Goal: Transaction & Acquisition: Purchase product/service

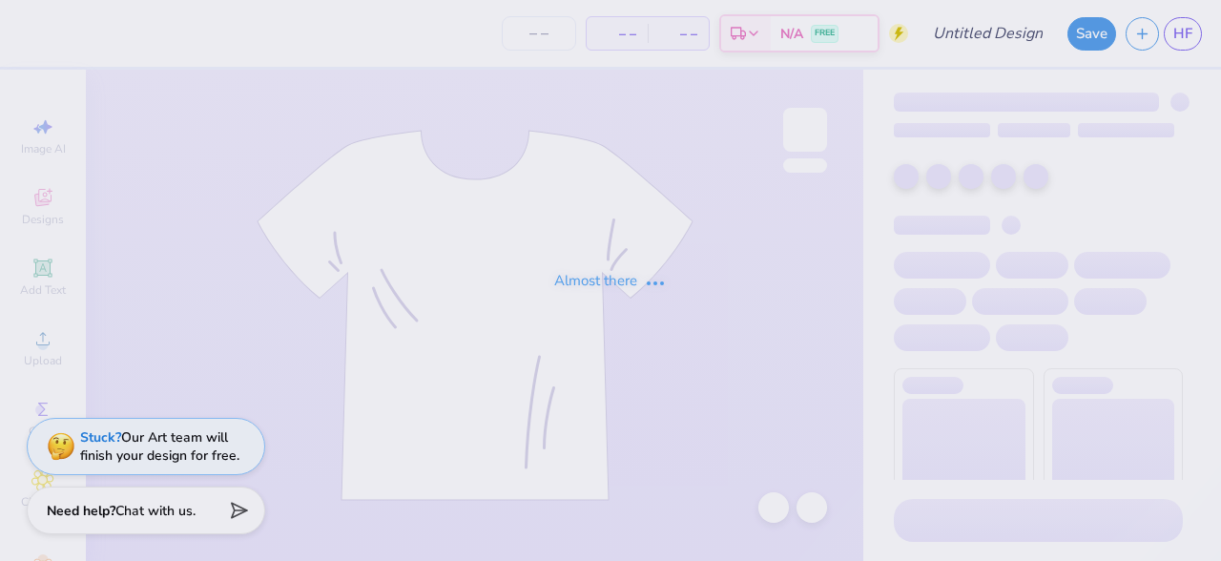
type input "PAD Merch 9"
type input "75"
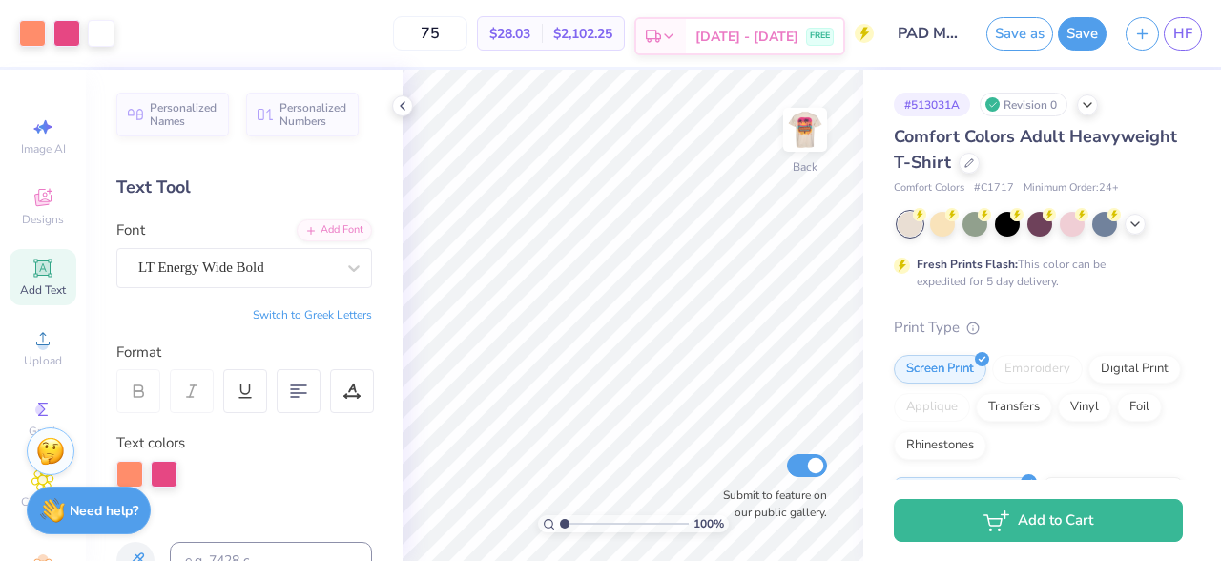
click at [793, 30] on span "[DATE] - [DATE]" at bounding box center [746, 37] width 103 height 20
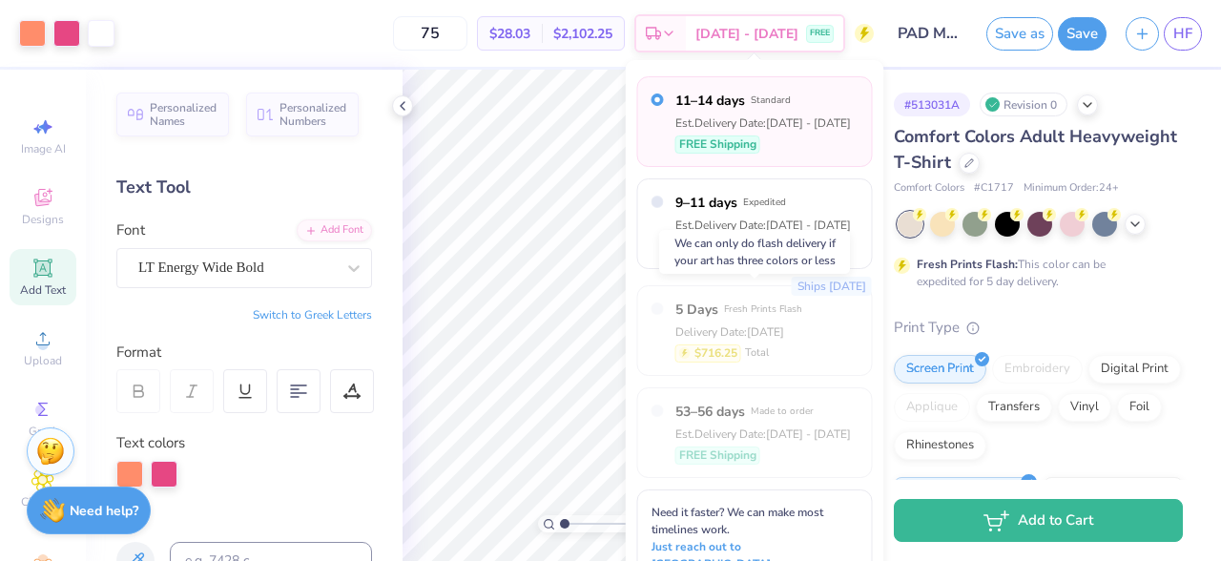
click at [797, 334] on div "Delivery Date: [DATE]" at bounding box center [738, 331] width 127 height 17
click at [723, 327] on div "Delivery Date: [DATE]" at bounding box center [738, 331] width 127 height 17
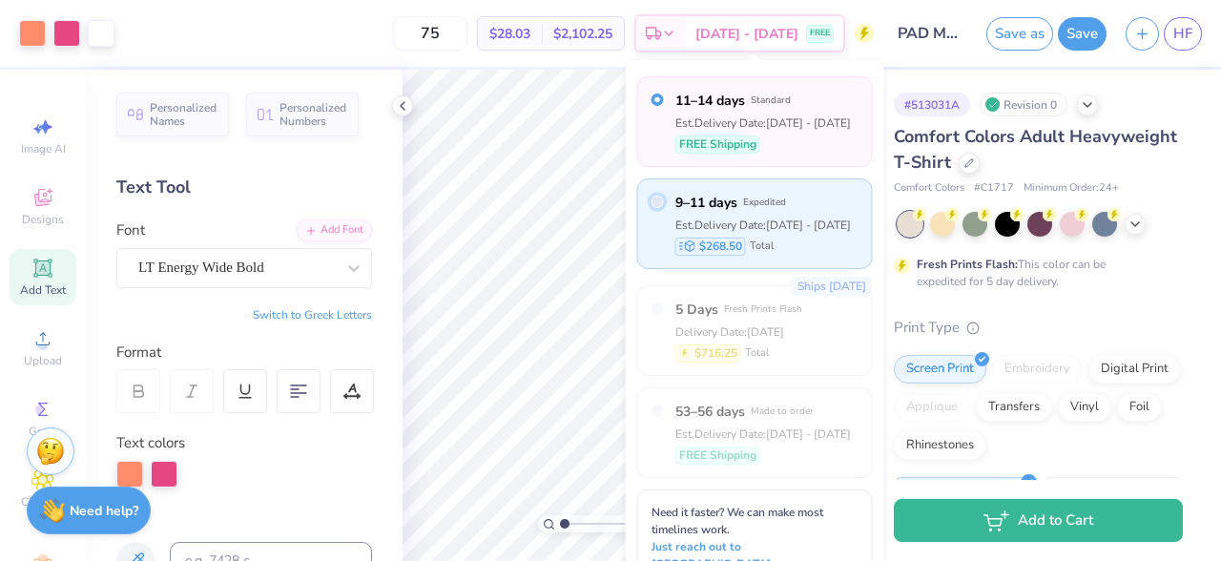
click at [660, 201] on input "radio" at bounding box center [657, 202] width 12 height 12
radio input "true"
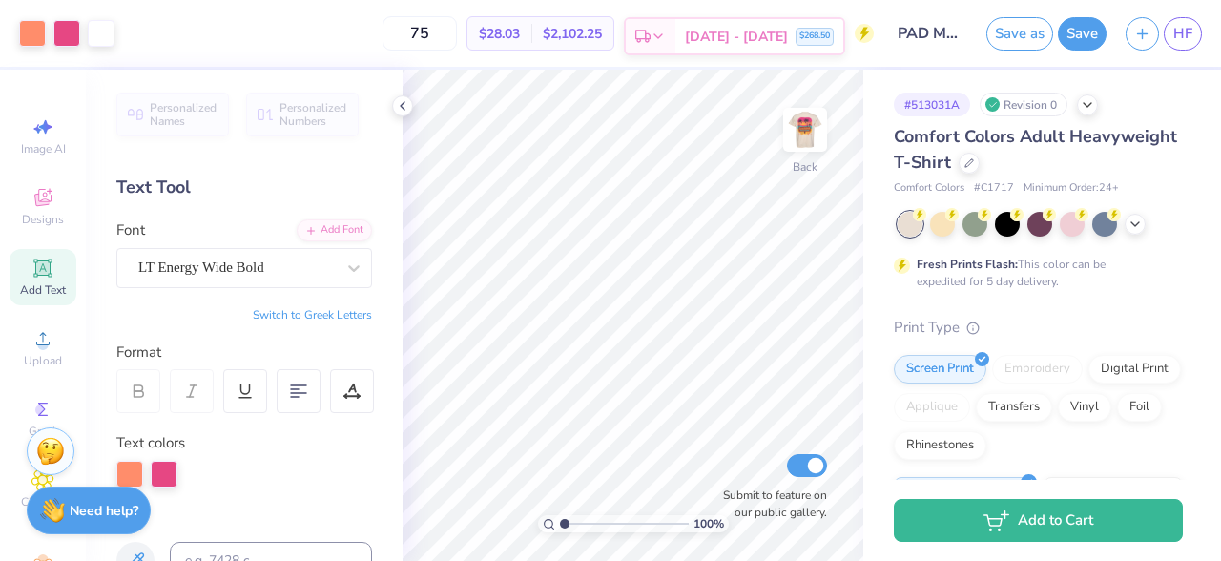
click at [769, 36] on span "[DATE] - [DATE]" at bounding box center [736, 37] width 103 height 20
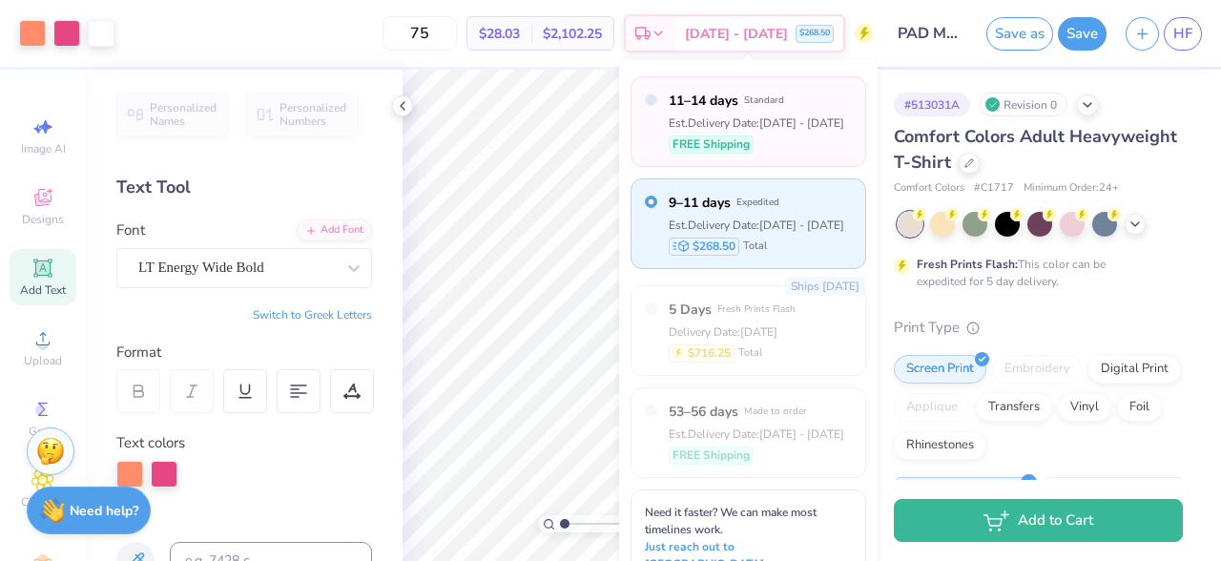
click at [747, 133] on div "11–14 days Standard Est. Delivery Date: [DATE] - [DATE] FREE Shipping" at bounding box center [757, 122] width 176 height 62
radio input "true"
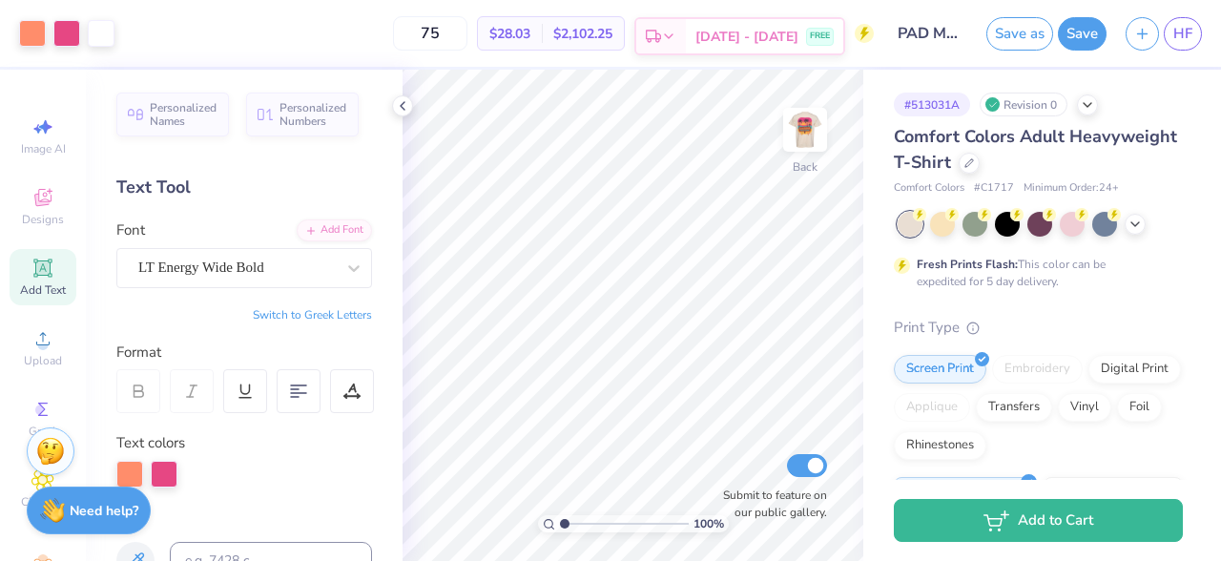
click at [771, 43] on span "[DATE] - [DATE]" at bounding box center [746, 37] width 103 height 20
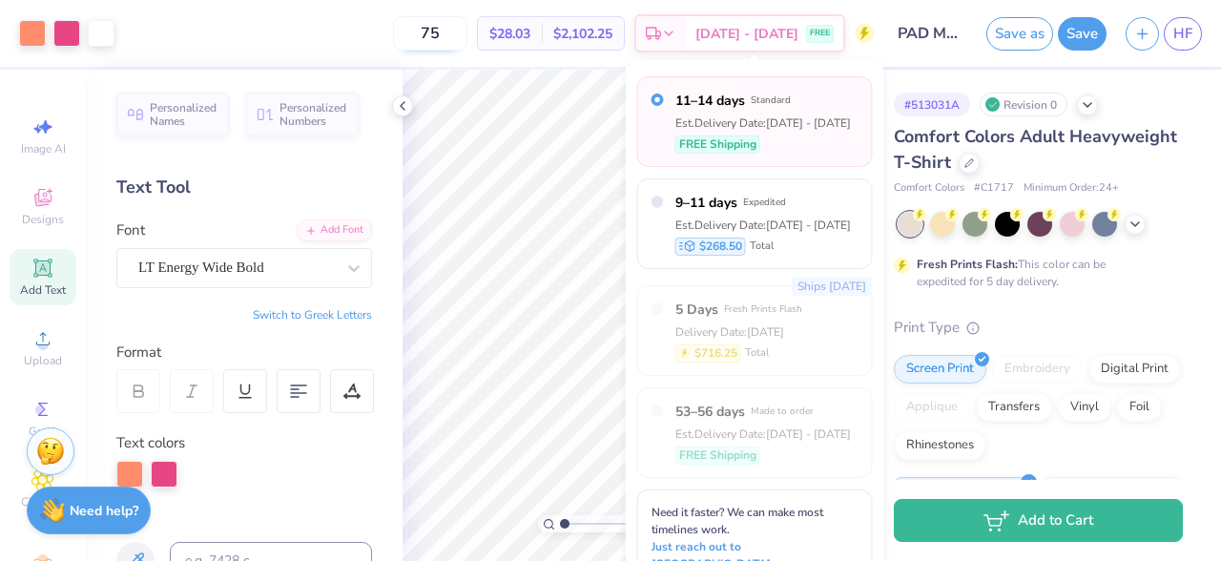
click at [467, 36] on input "75" at bounding box center [430, 33] width 74 height 34
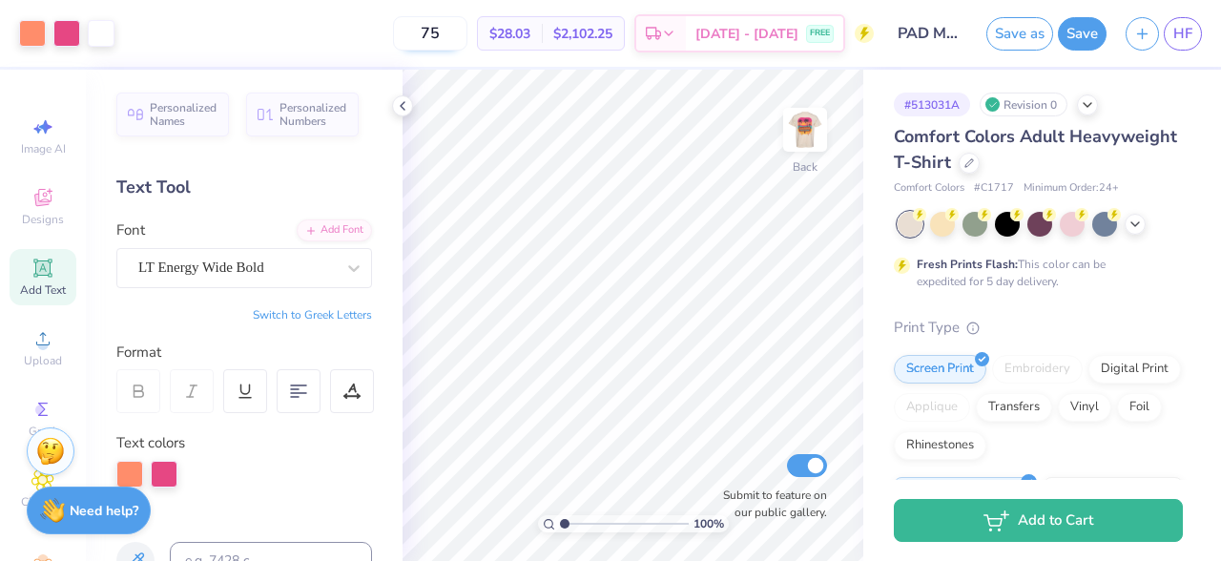
click at [467, 36] on input "75" at bounding box center [430, 33] width 74 height 34
click at [459, 32] on input "80" at bounding box center [430, 33] width 74 height 34
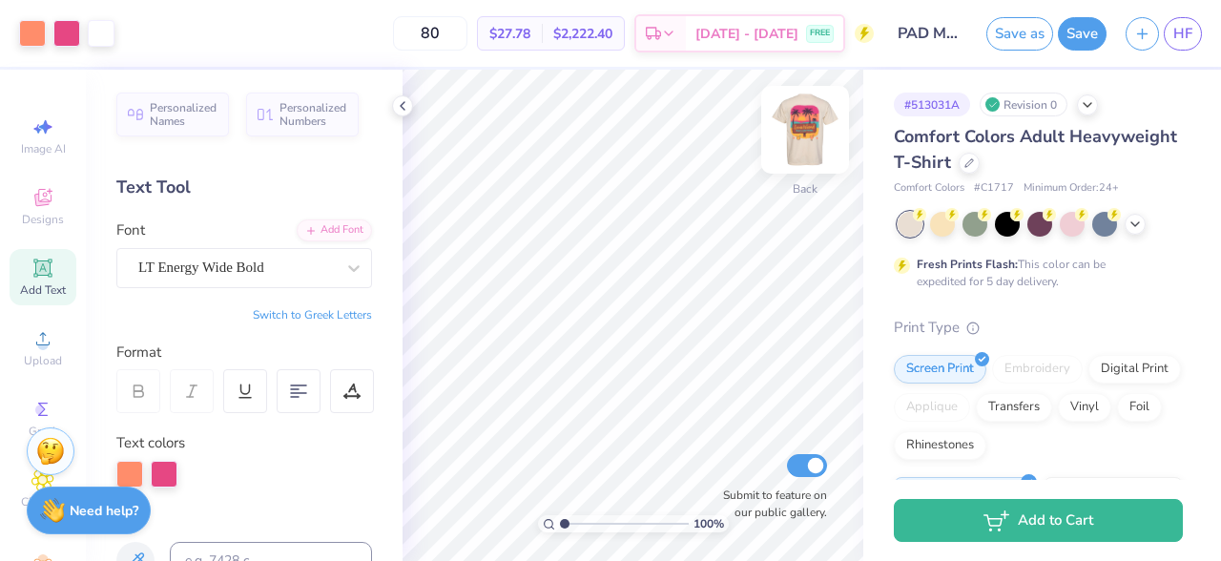
type input "80"
click at [797, 130] on img at bounding box center [805, 130] width 76 height 76
click at [128, 36] on icon at bounding box center [132, 31] width 15 height 15
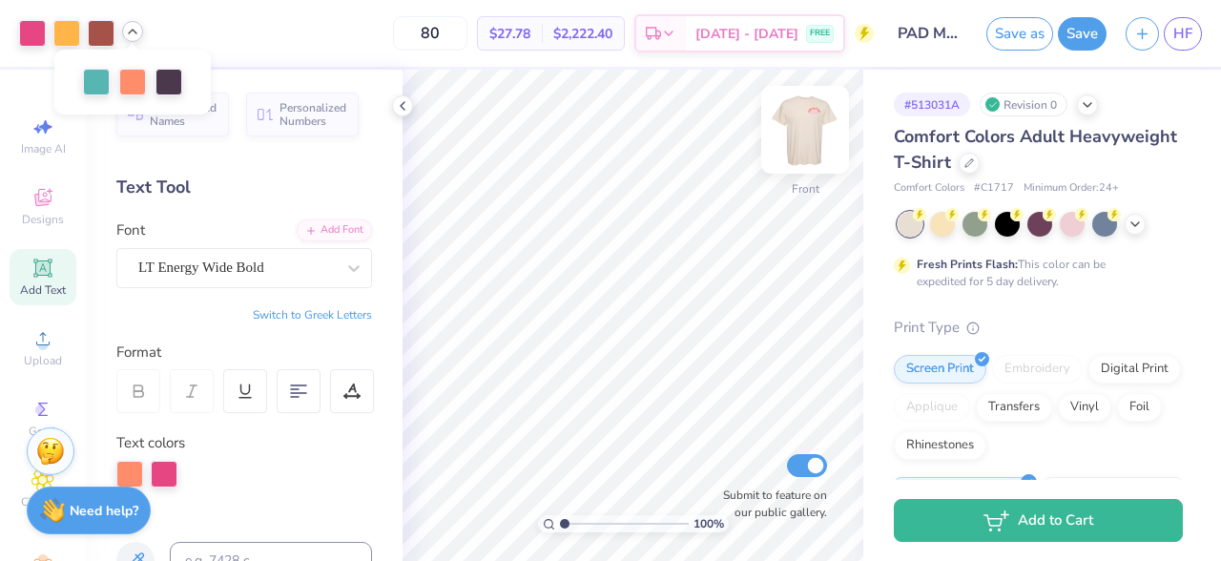
click at [811, 134] on img at bounding box center [805, 130] width 76 height 76
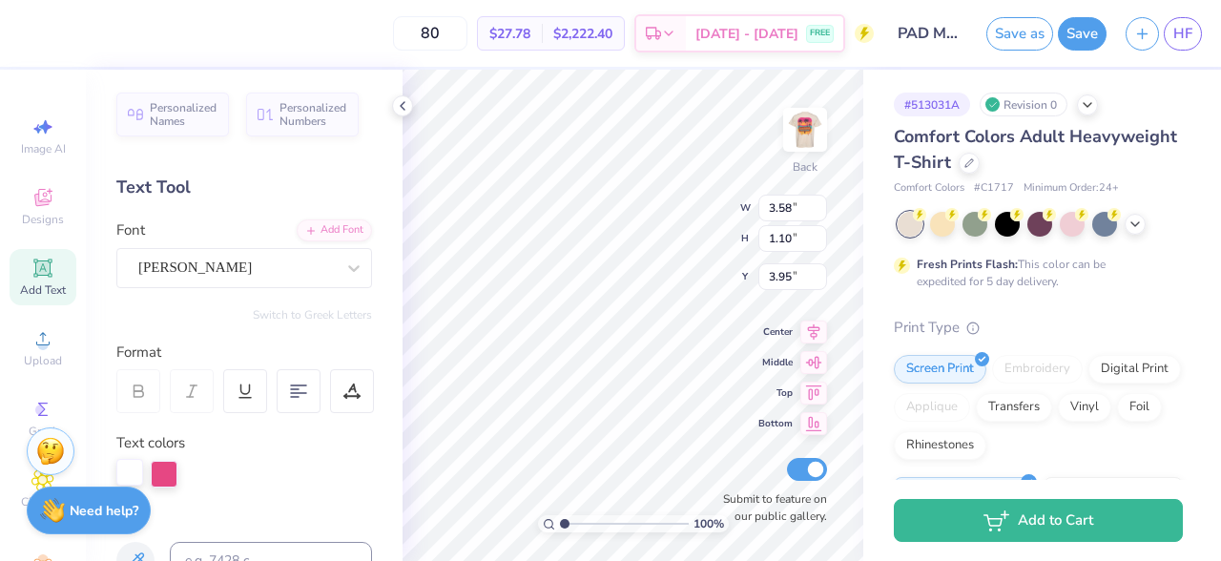
click at [134, 474] on div at bounding box center [129, 472] width 27 height 27
click at [809, 123] on img at bounding box center [805, 130] width 76 height 76
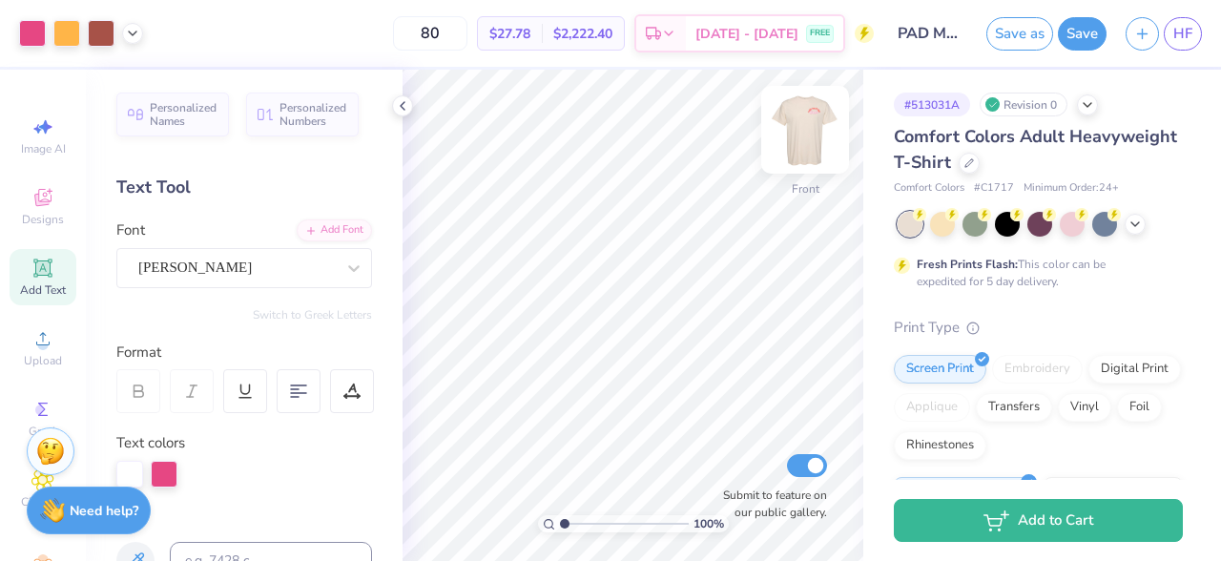
click at [799, 137] on img at bounding box center [805, 130] width 76 height 76
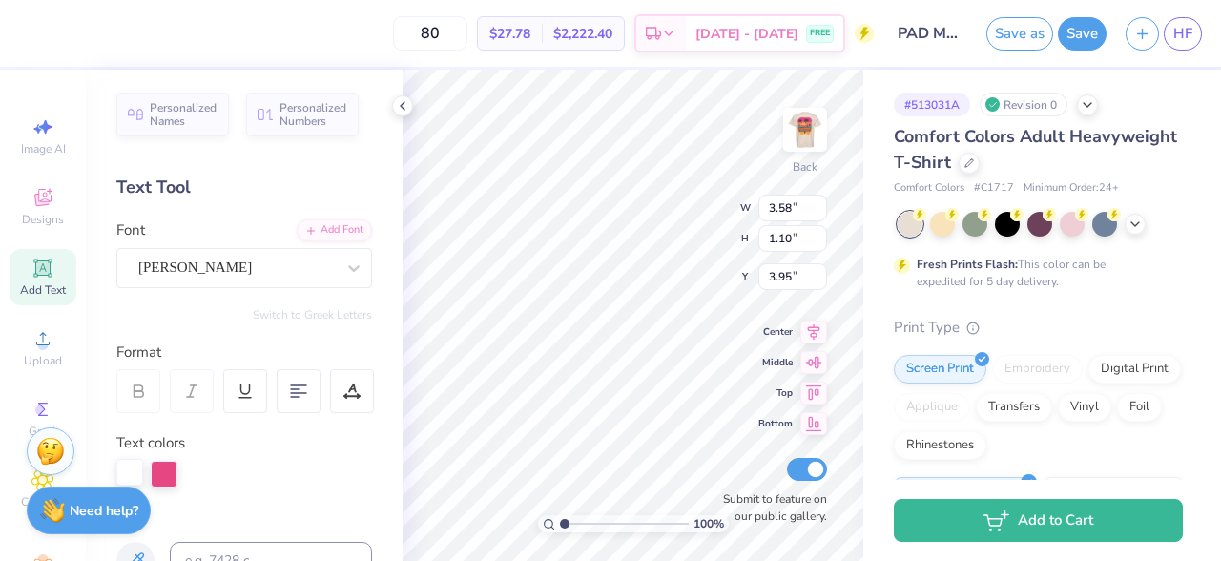
click at [128, 466] on div at bounding box center [129, 472] width 27 height 27
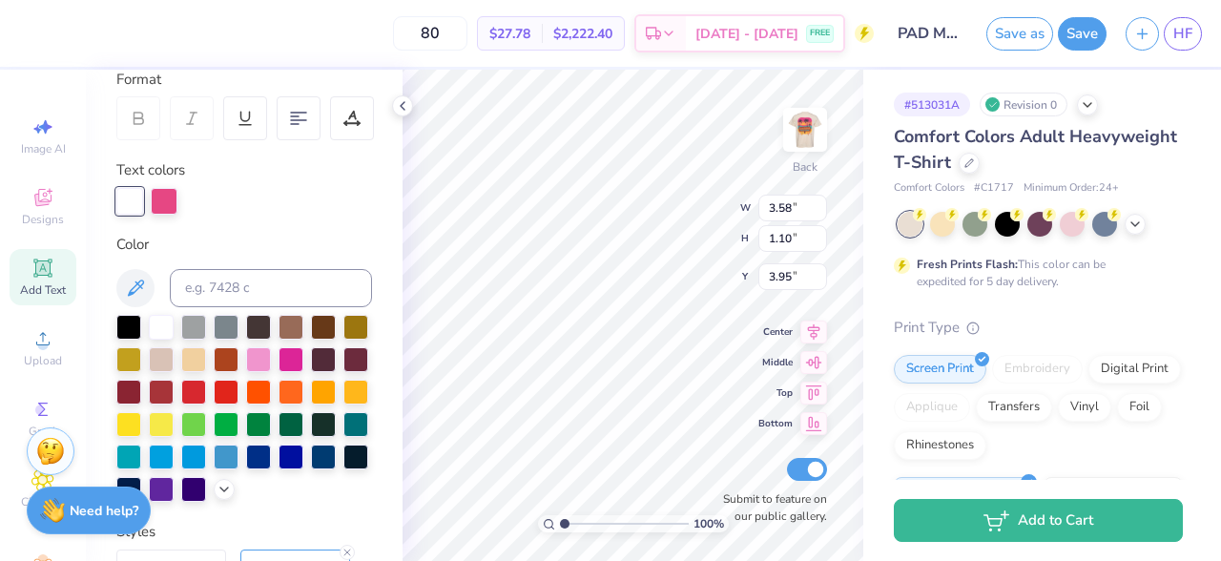
scroll to position [309, 0]
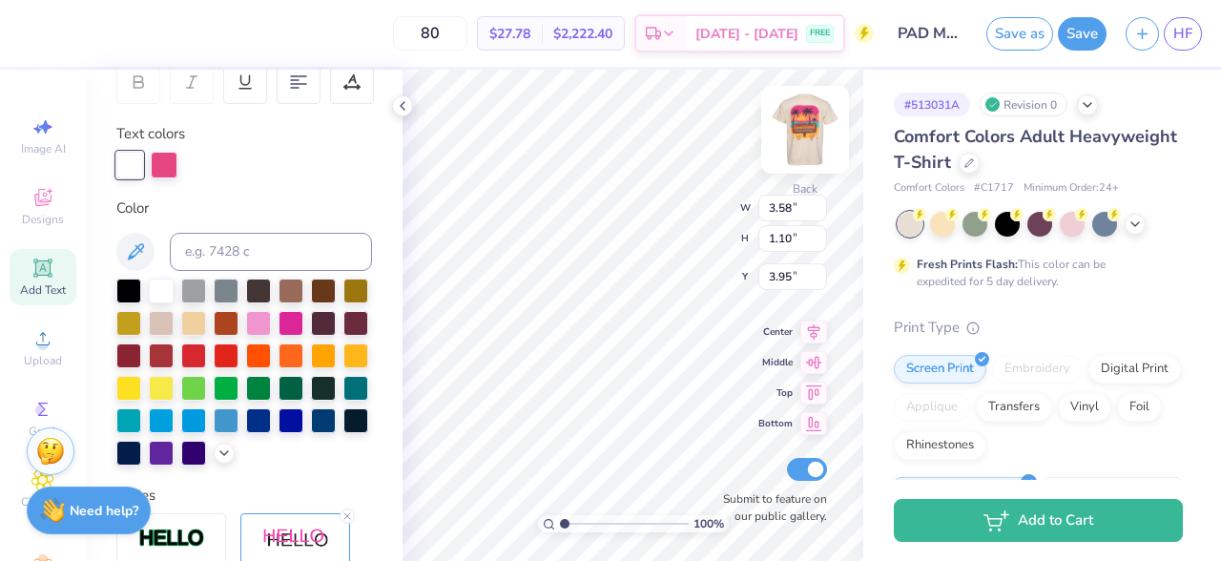
click at [805, 114] on img at bounding box center [805, 130] width 76 height 76
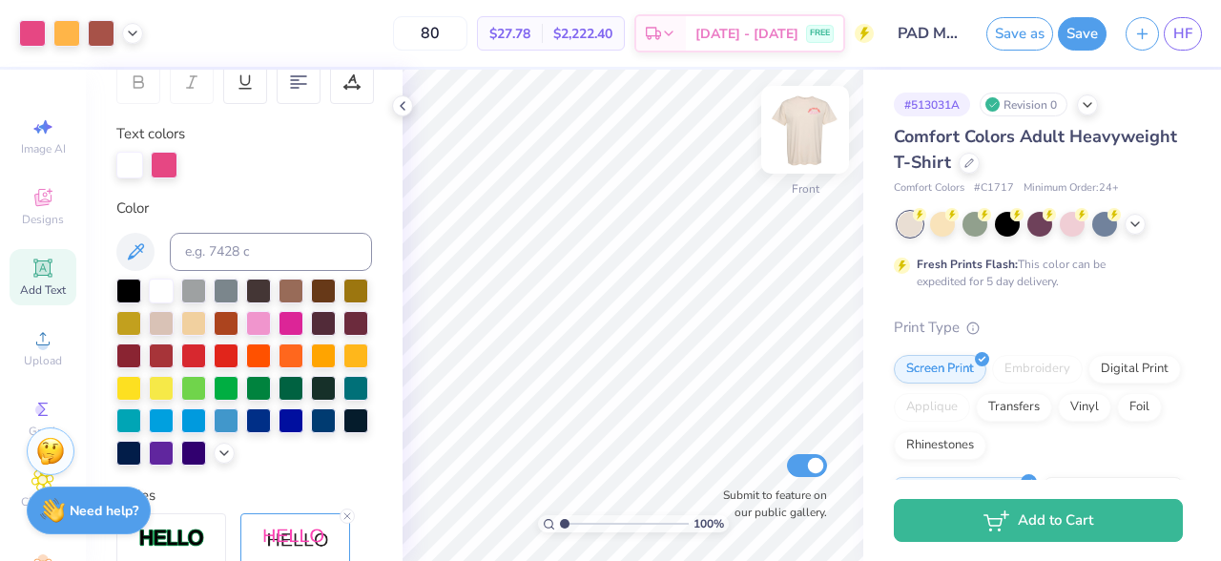
click at [813, 138] on img at bounding box center [805, 130] width 76 height 76
click at [796, 122] on img at bounding box center [805, 130] width 76 height 76
click at [68, 35] on div at bounding box center [66, 31] width 27 height 27
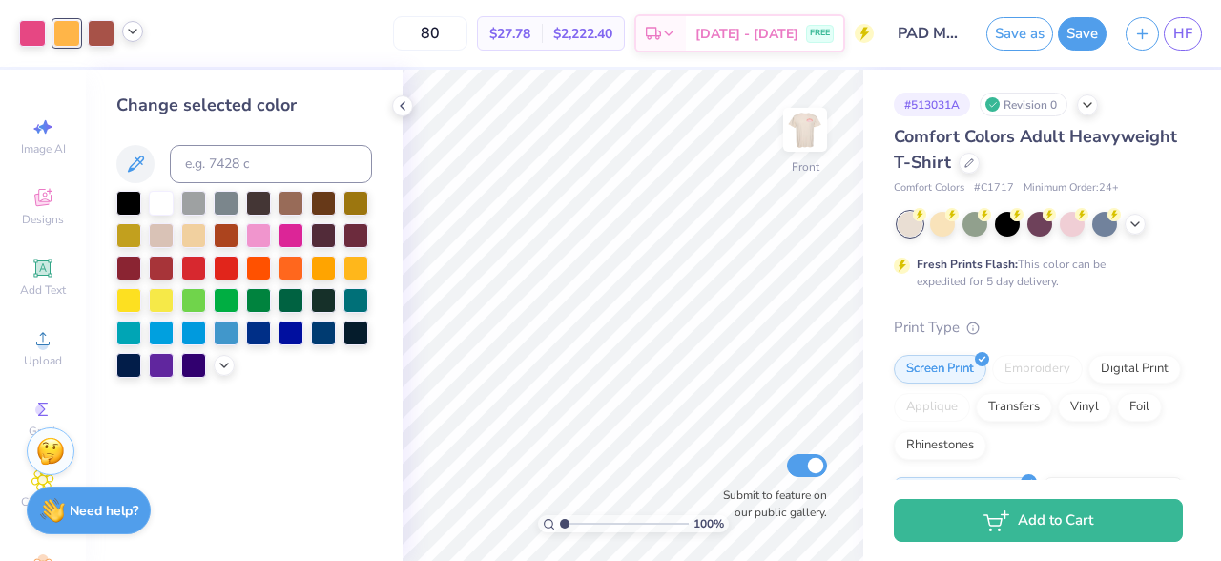
click at [130, 30] on icon at bounding box center [132, 31] width 15 height 15
click at [102, 87] on div at bounding box center [96, 80] width 27 height 27
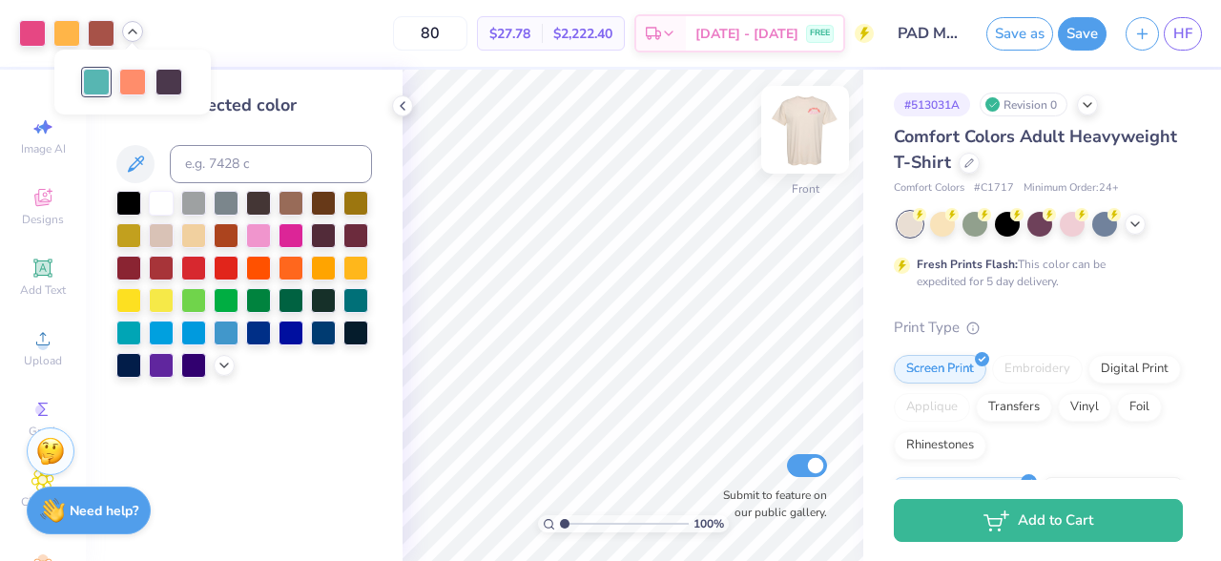
click at [800, 117] on img at bounding box center [805, 130] width 76 height 76
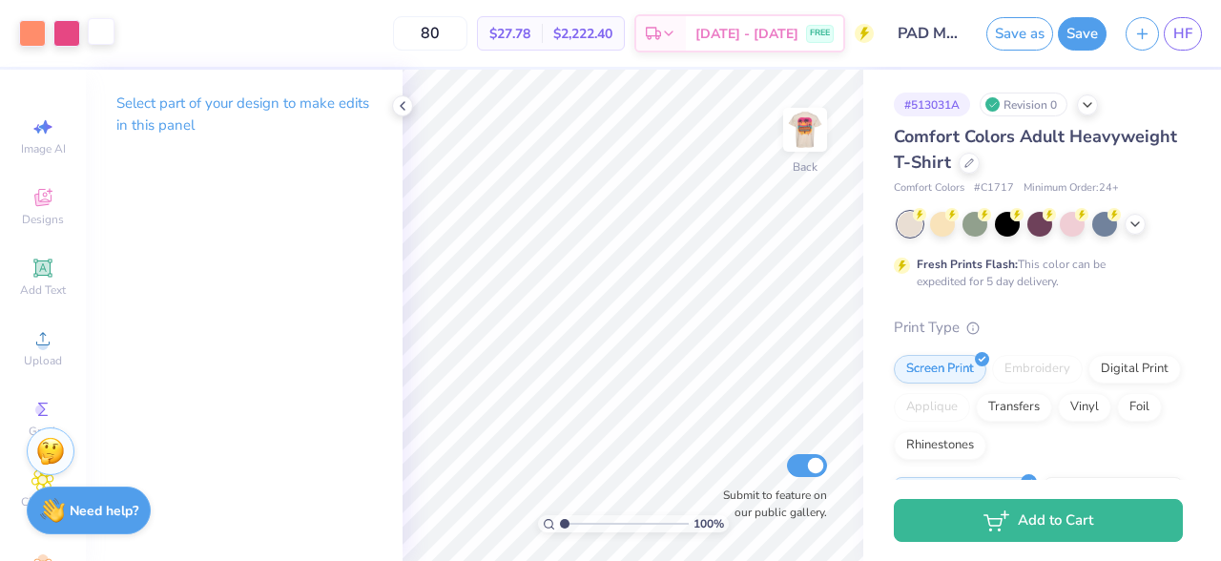
click at [103, 19] on div at bounding box center [101, 31] width 27 height 27
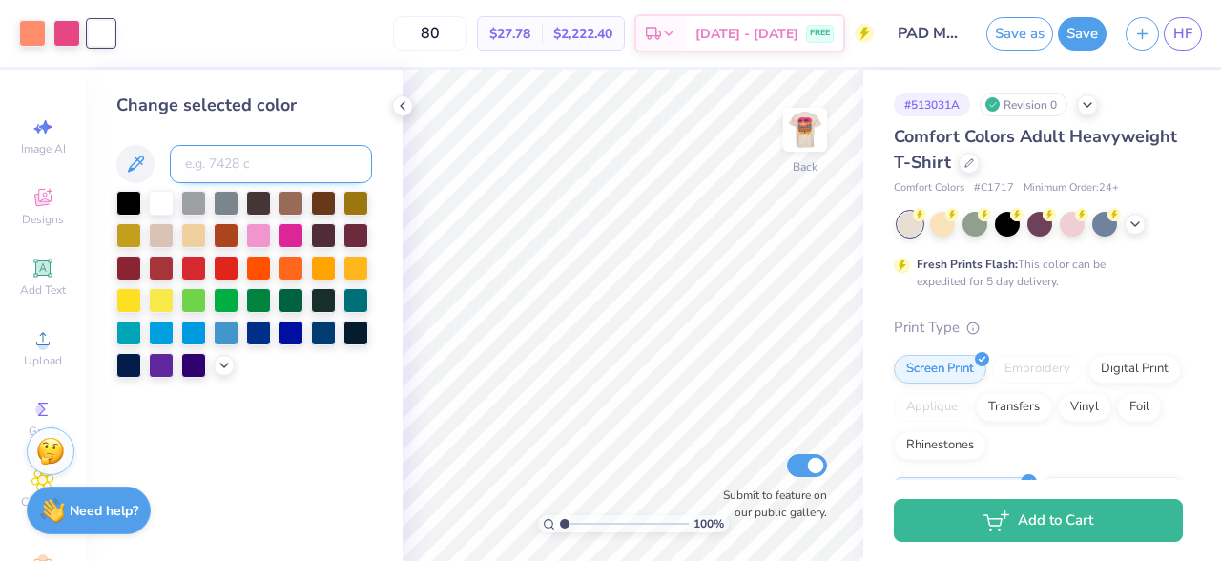
click at [246, 168] on input at bounding box center [271, 164] width 202 height 38
type input "7472"
click at [798, 137] on img at bounding box center [805, 130] width 76 height 76
click at [66, 31] on div at bounding box center [66, 31] width 27 height 27
click at [65, 29] on div at bounding box center [66, 33] width 27 height 27
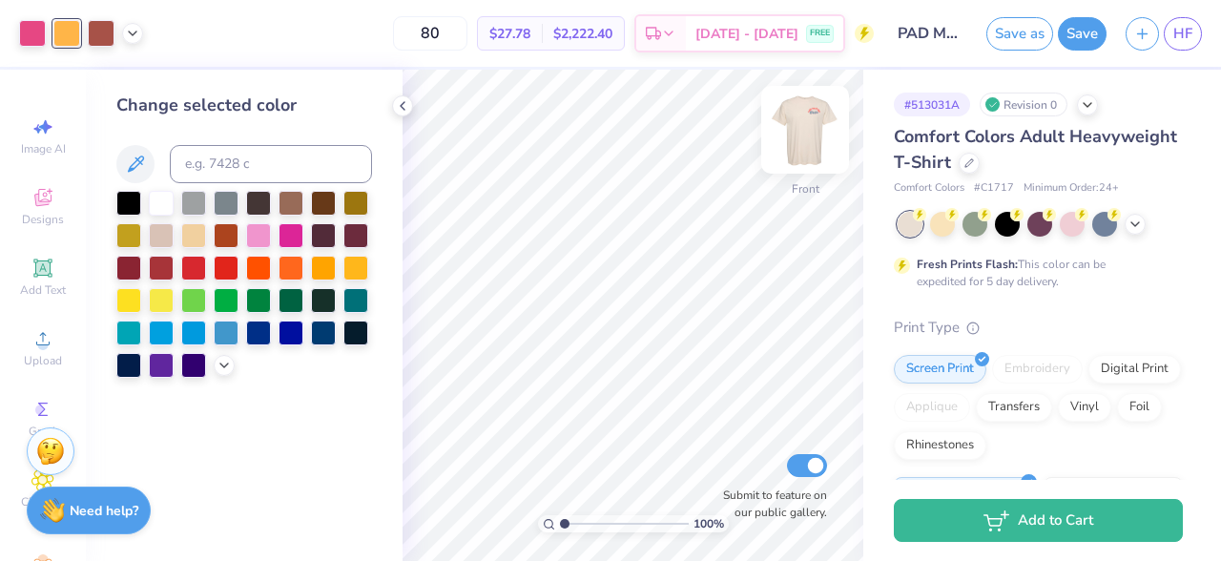
click at [813, 114] on img at bounding box center [805, 130] width 76 height 76
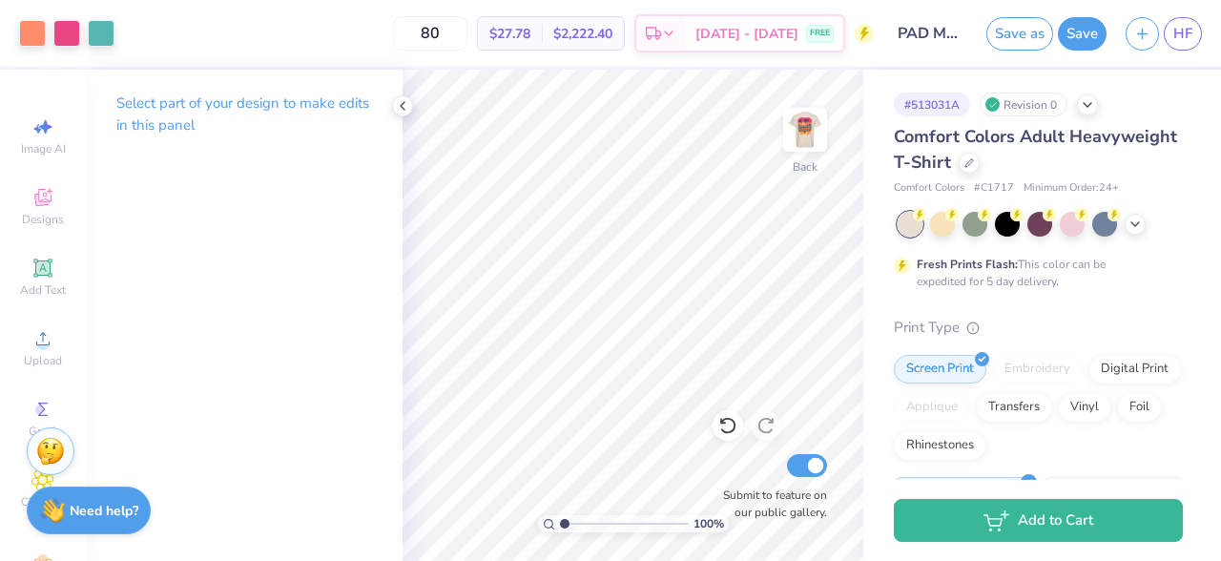
click at [116, 26] on div "Art colors 80 $27.78 Per Item $2,222.40 Total Est. Delivery [DATE] - [DATE] FRE…" at bounding box center [610, 33] width 1221 height 67
click at [101, 27] on div at bounding box center [101, 31] width 27 height 27
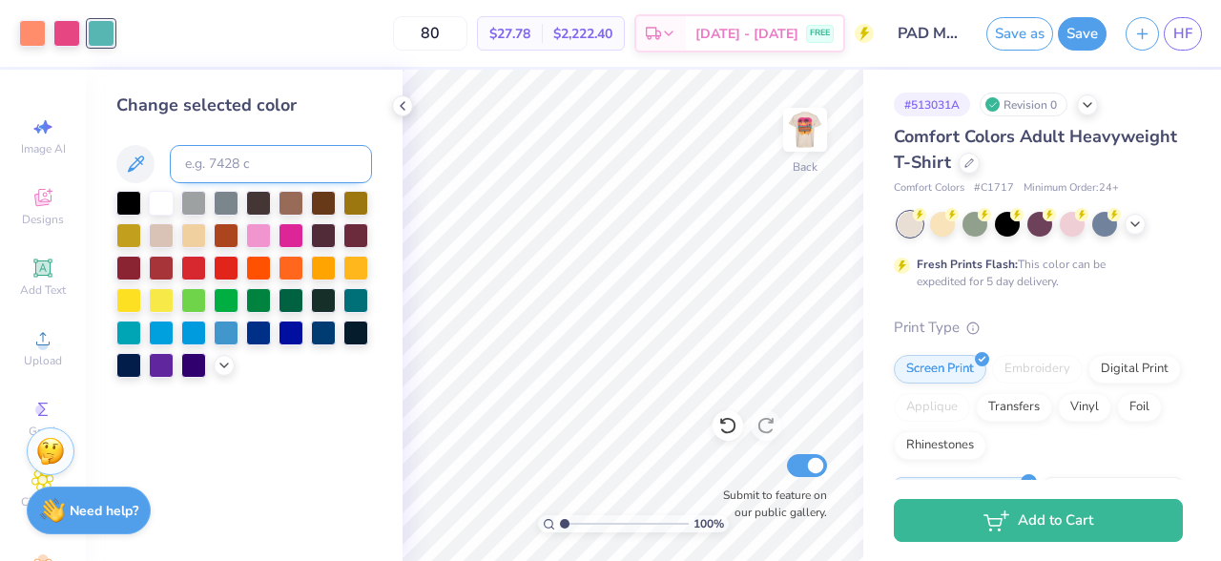
click at [230, 172] on input at bounding box center [271, 164] width 202 height 38
type input "1365"
type input "7472"
click at [403, 102] on polyline at bounding box center [403, 106] width 4 height 8
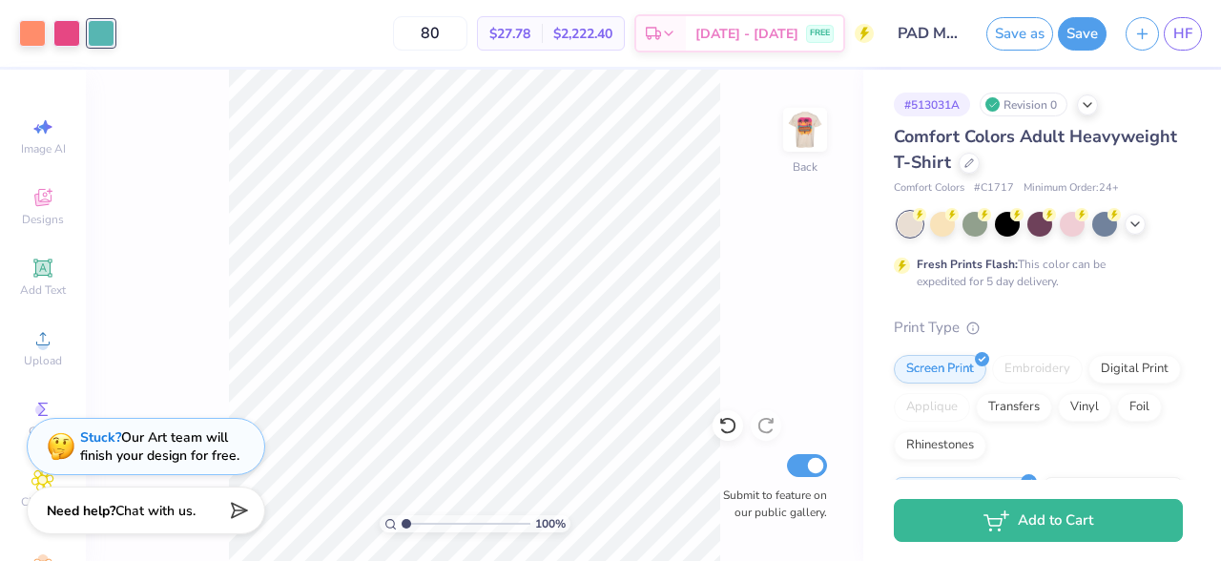
click at [530, 42] on span "$27.78" at bounding box center [509, 34] width 41 height 20
click at [599, 32] on span "$2,222.40" at bounding box center [582, 34] width 59 height 20
click at [521, 16] on div "$27.78 Per Item $2,222.40 Total" at bounding box center [551, 33] width 148 height 34
click at [455, 28] on input "80" at bounding box center [430, 33] width 74 height 34
click at [715, 29] on div "[DATE] - [DATE] FREE" at bounding box center [764, 36] width 157 height 34
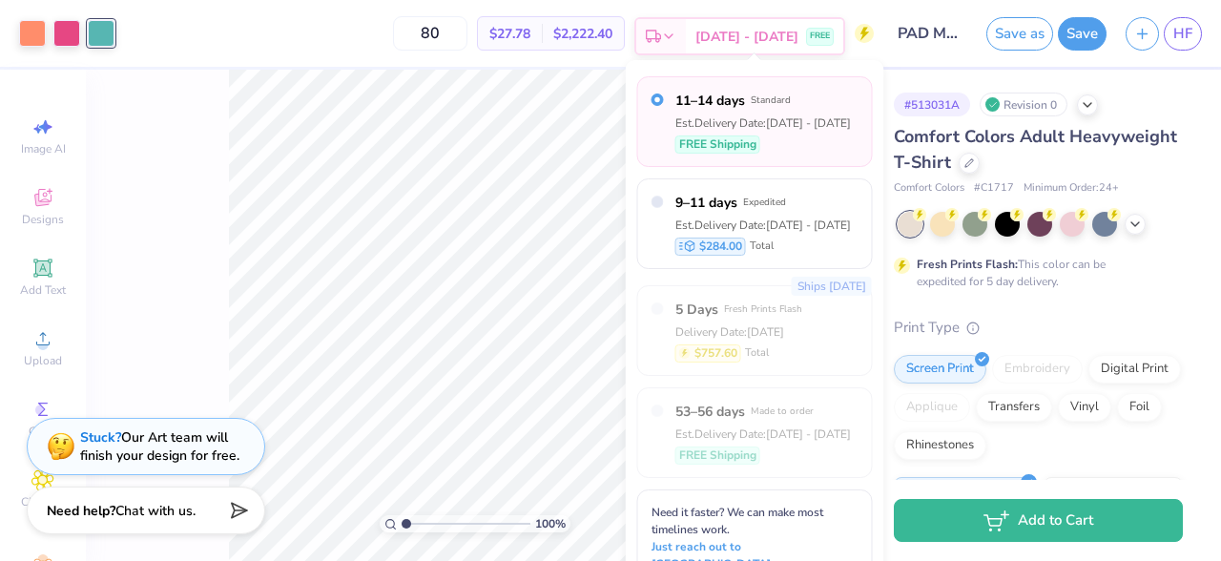
click at [748, 34] on span "[DATE] - [DATE]" at bounding box center [746, 37] width 103 height 20
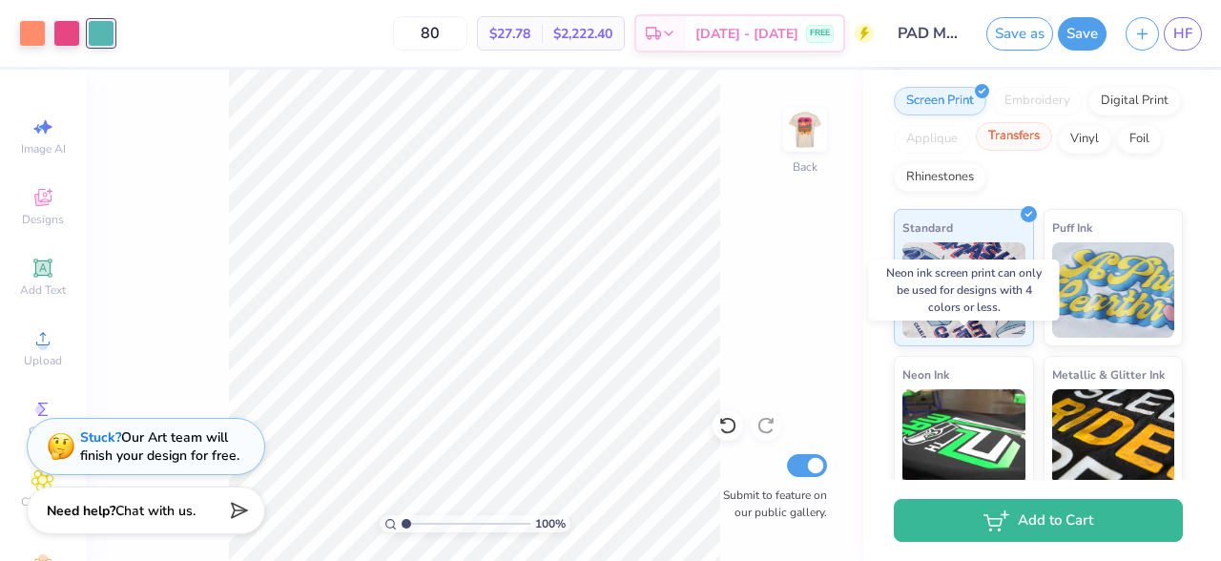
scroll to position [230, 0]
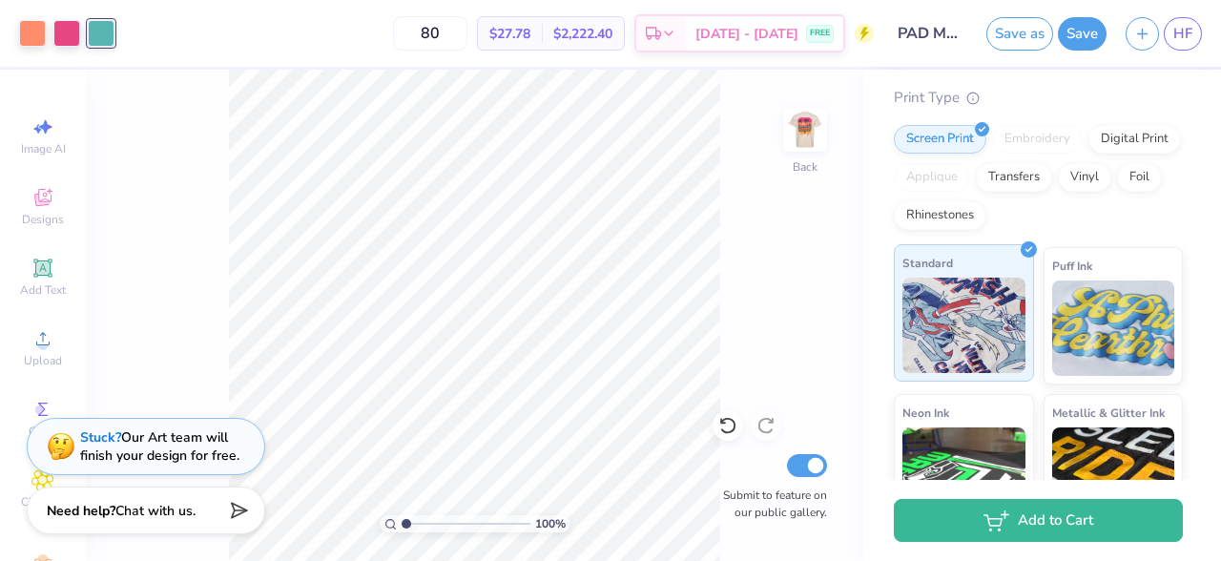
click at [991, 302] on img at bounding box center [963, 325] width 123 height 95
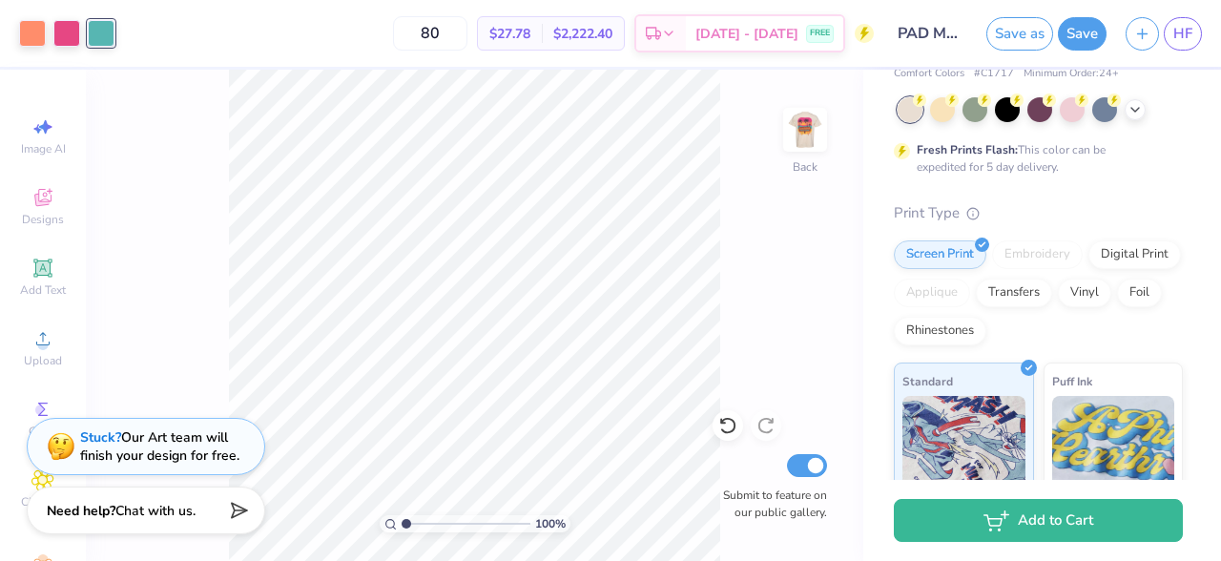
scroll to position [134, 0]
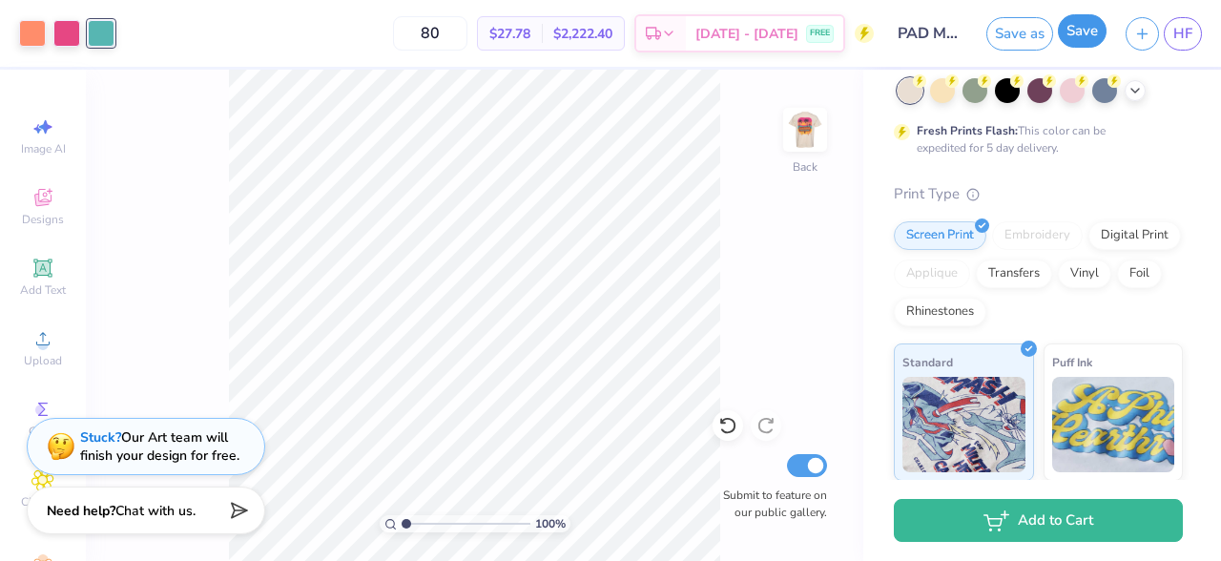
click at [1083, 33] on button "Save" at bounding box center [1082, 30] width 49 height 33
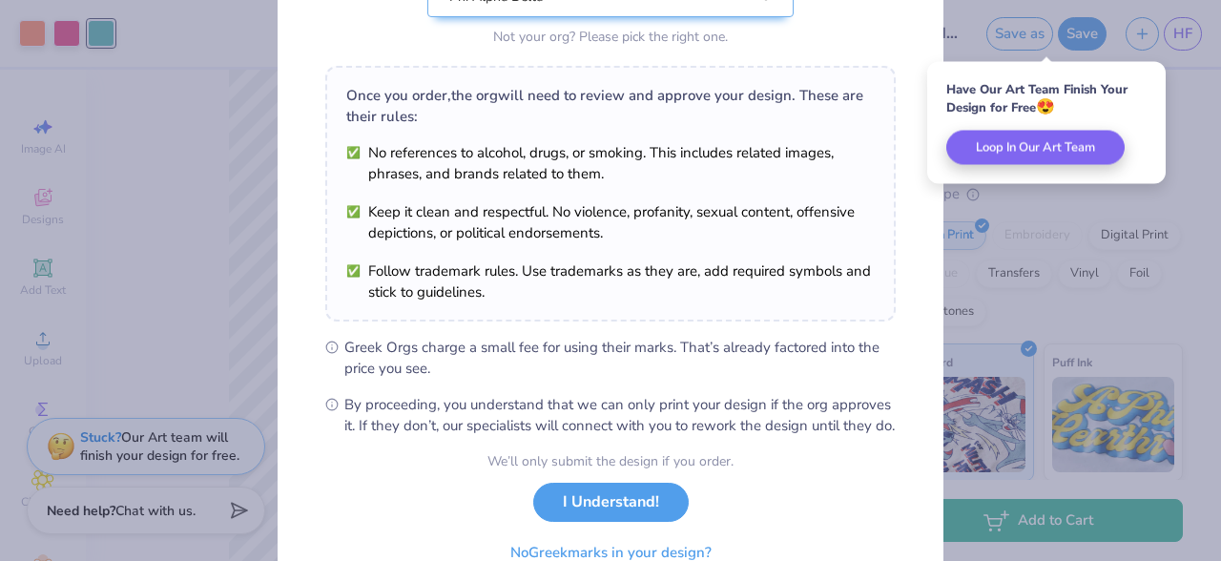
scroll to position [332, 0]
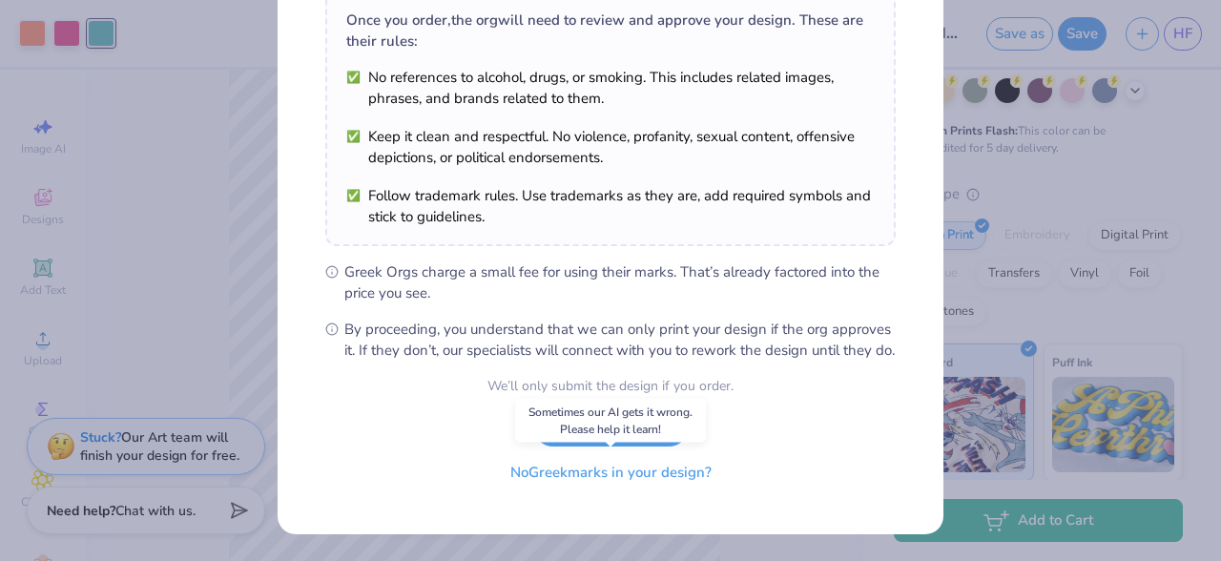
click at [596, 474] on button "No Greek marks in your design?" at bounding box center [611, 472] width 234 height 39
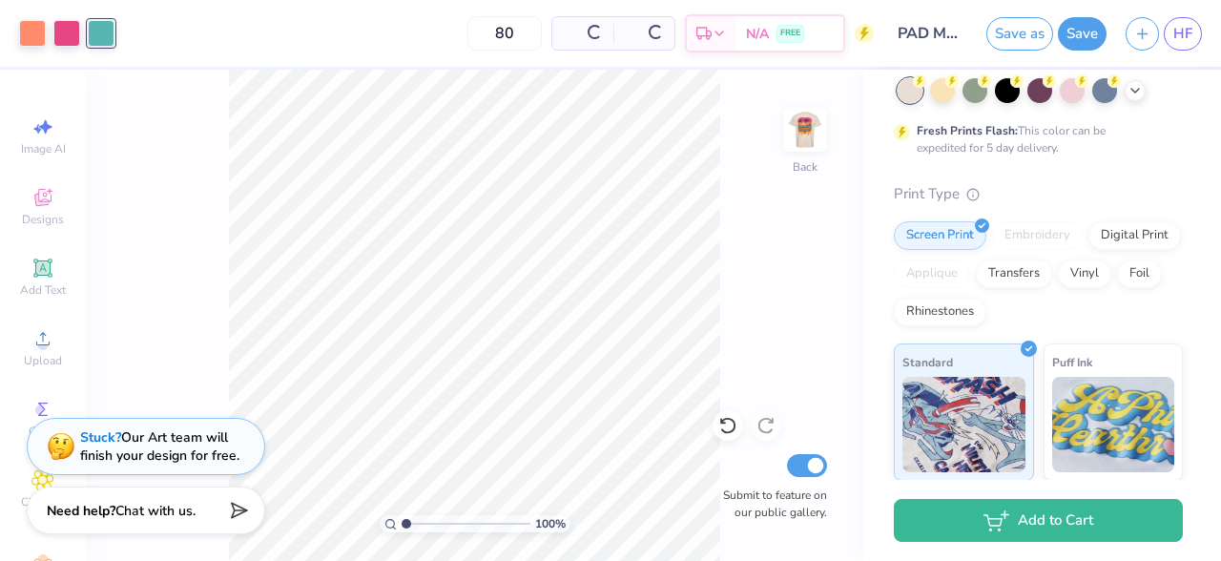
scroll to position [52, 0]
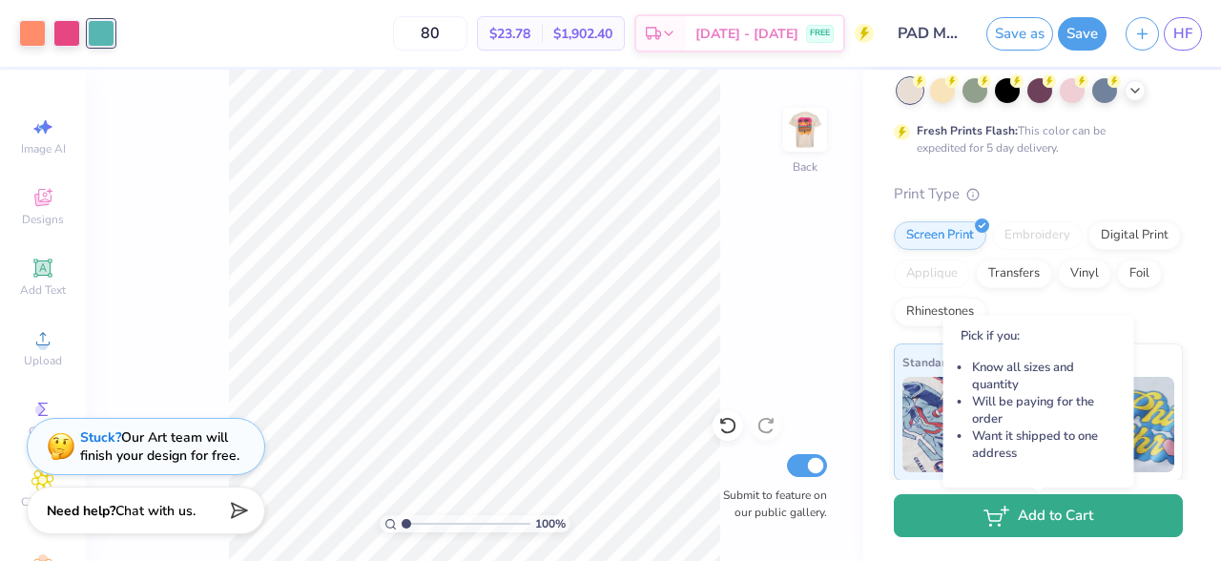
click at [1005, 510] on line "button" at bounding box center [1005, 510] width 0 height 8
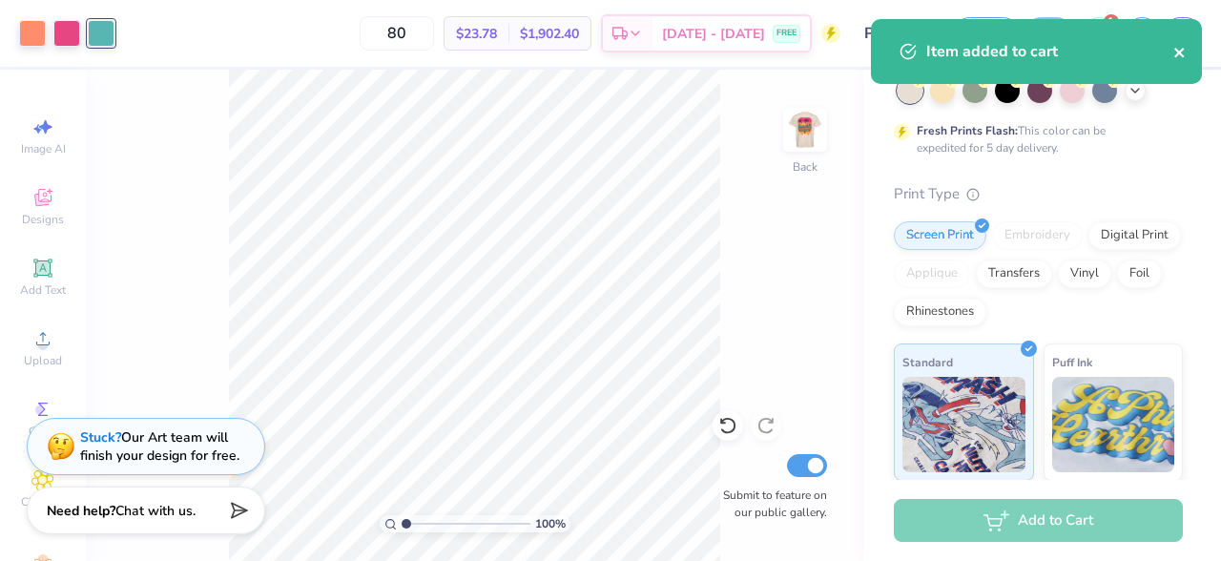
click at [1178, 52] on icon "close" at bounding box center [1179, 53] width 10 height 10
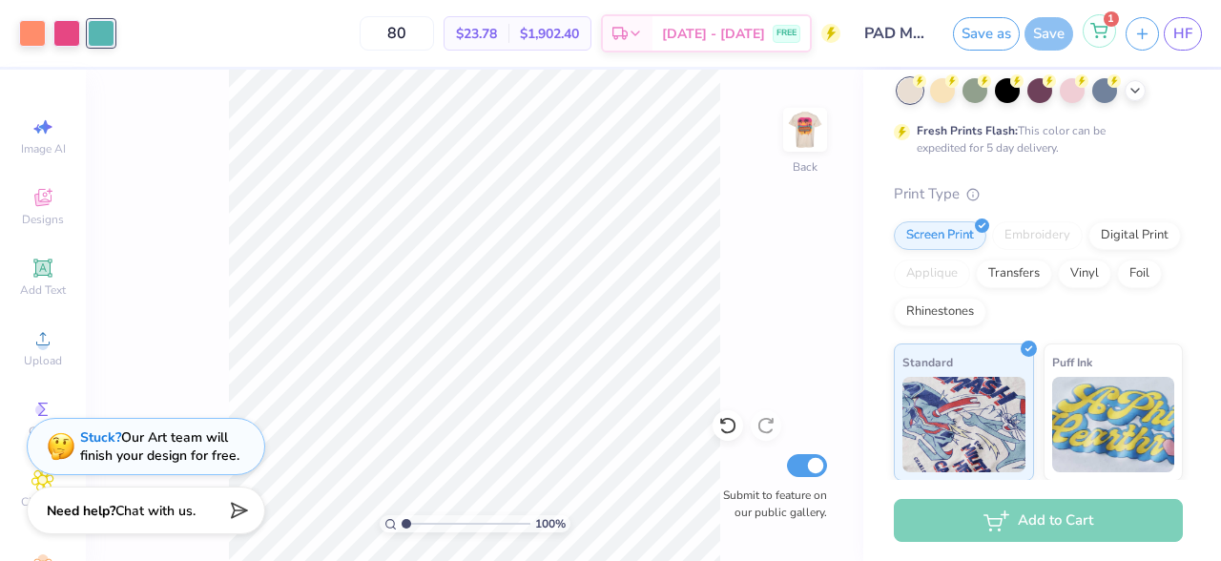
click at [1103, 36] on icon at bounding box center [1098, 30] width 17 height 15
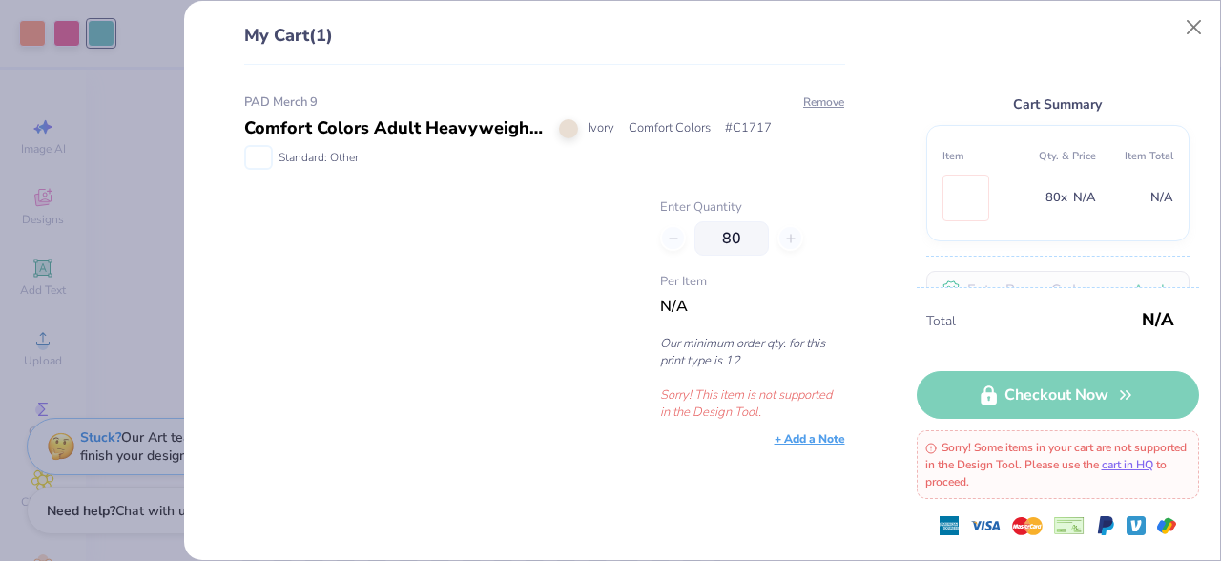
scroll to position [1, 0]
click at [965, 207] on img at bounding box center [965, 197] width 0 height 45
click at [1153, 465] on link "cart in HQ" at bounding box center [1128, 464] width 52 height 15
